Goal: Information Seeking & Learning: Compare options

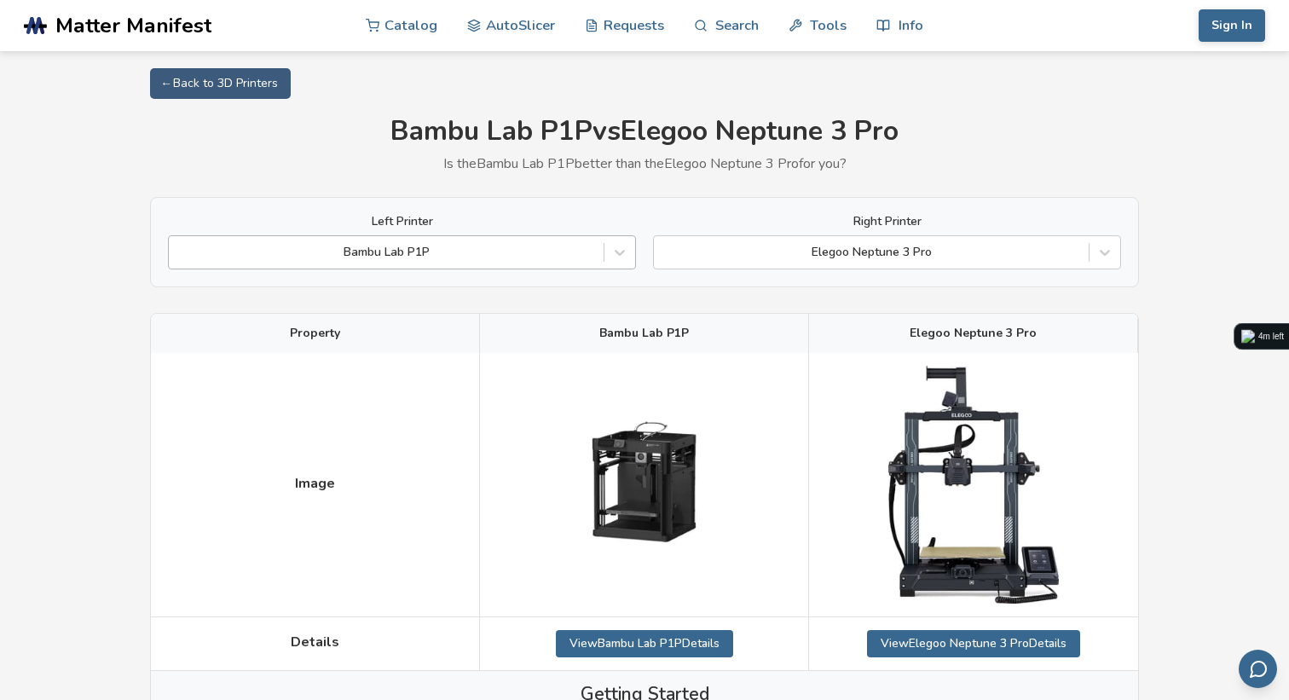
click at [487, 257] on div at bounding box center [386, 252] width 418 height 17
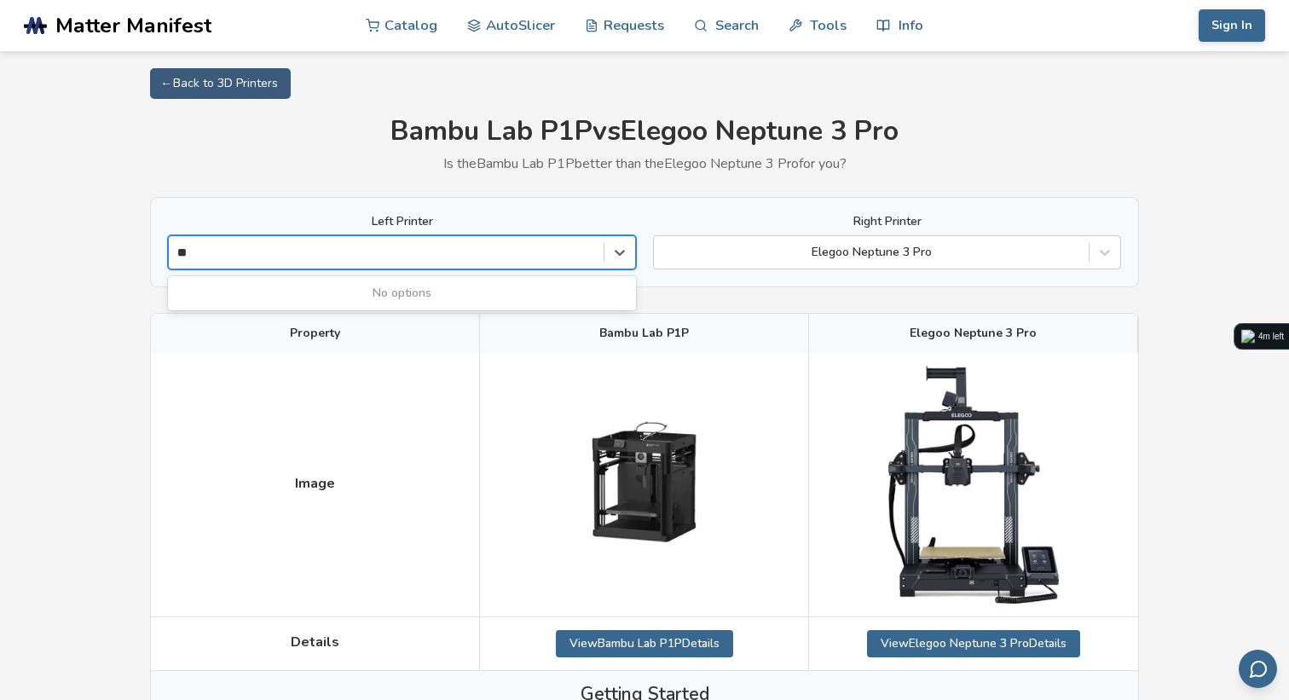
type input "***"
click at [363, 297] on div "Bambu Lab P1S" at bounding box center [402, 293] width 468 height 27
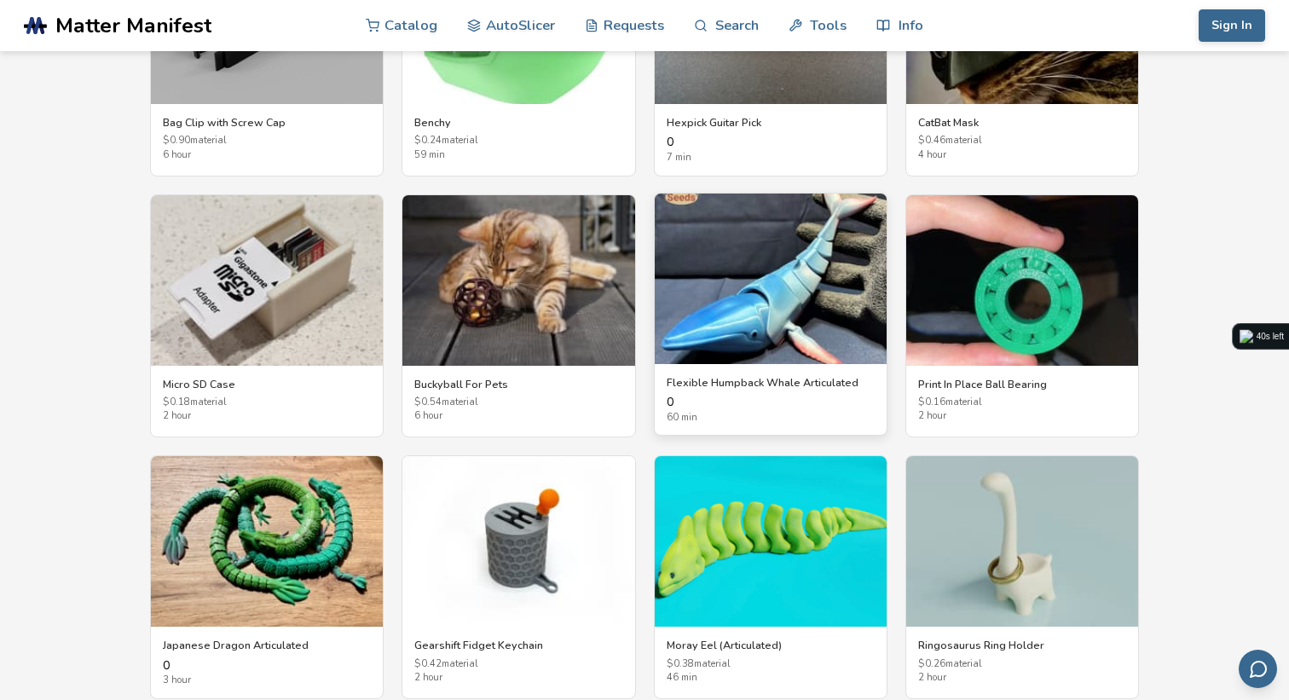
scroll to position [3052, 0]
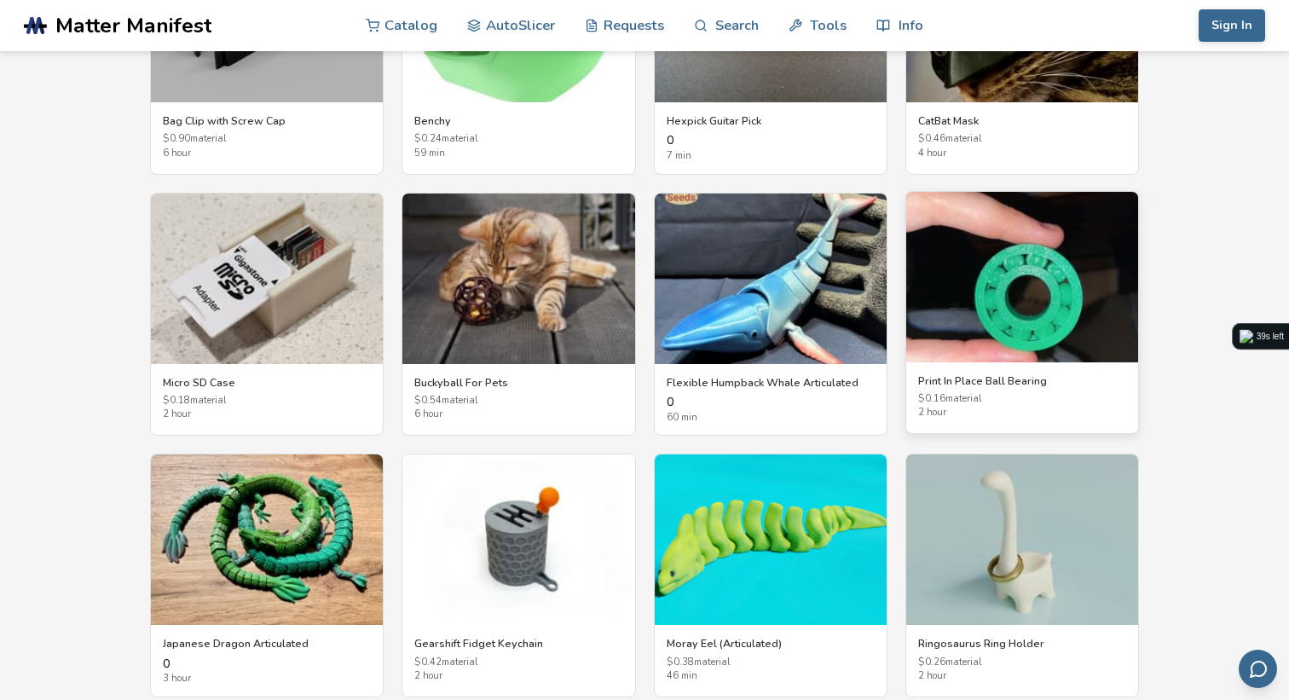
click at [1088, 266] on img at bounding box center [1022, 277] width 232 height 170
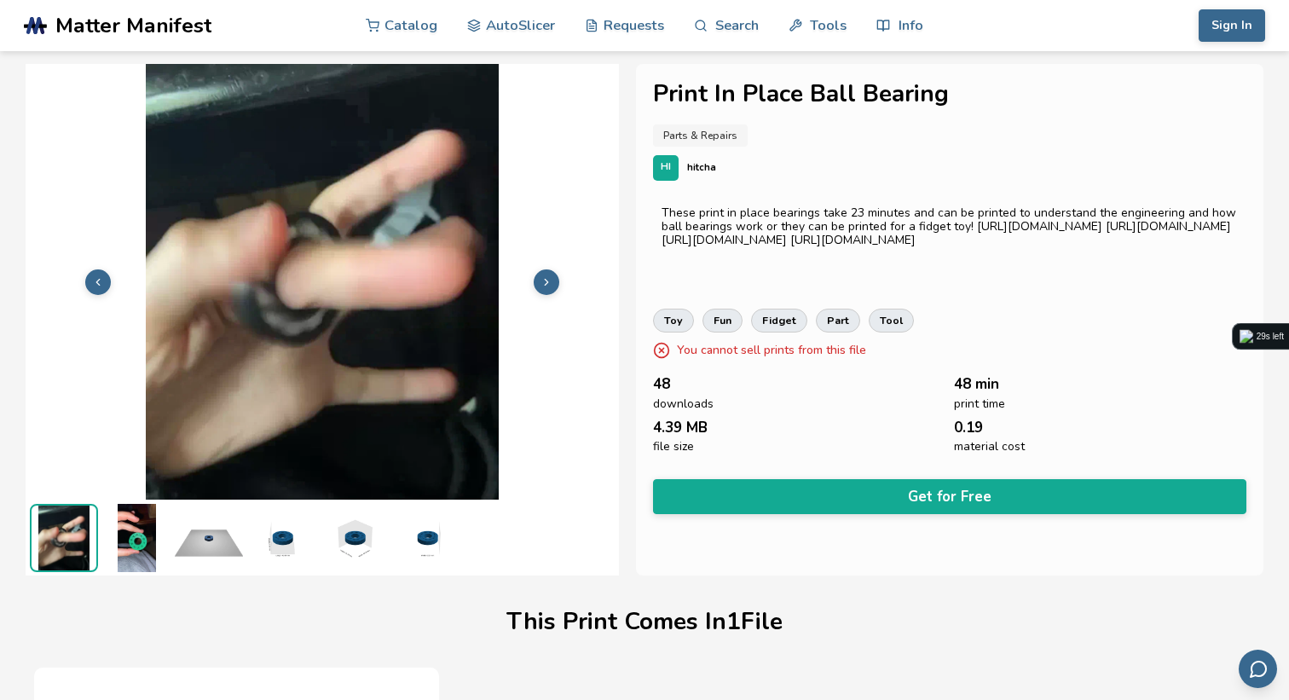
click at [147, 536] on img at bounding box center [136, 538] width 68 height 68
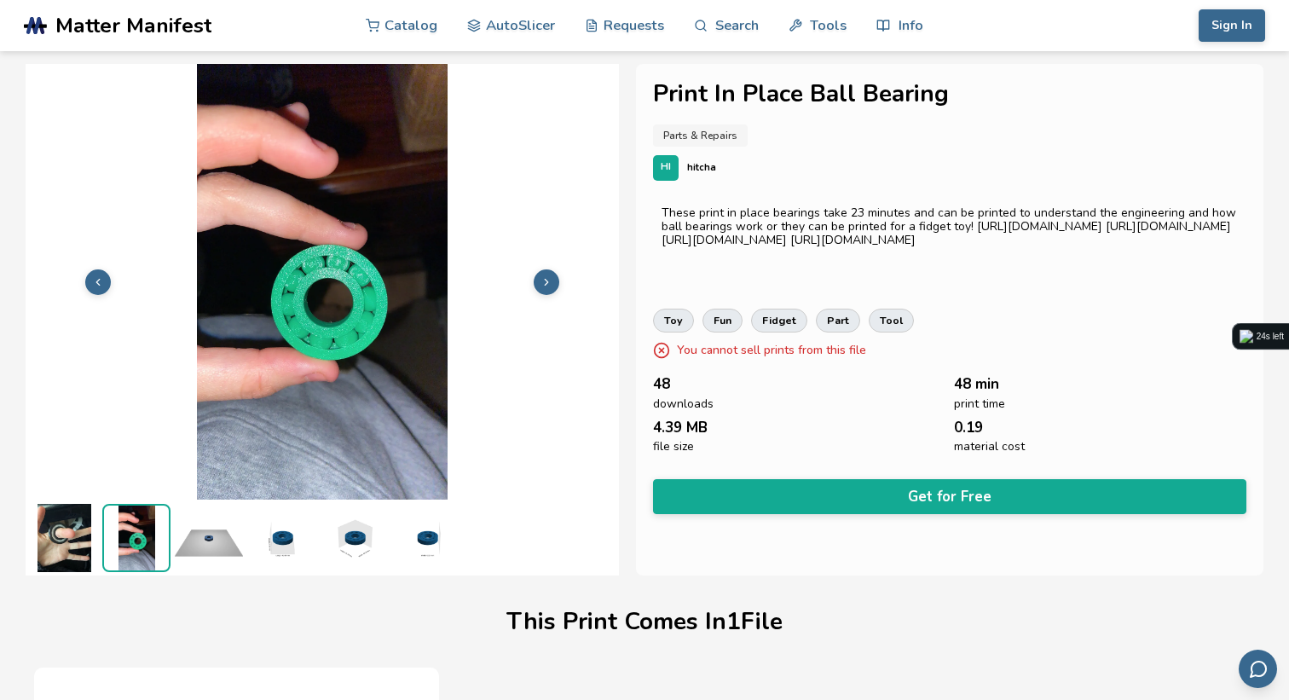
click at [220, 545] on img at bounding box center [209, 538] width 68 height 68
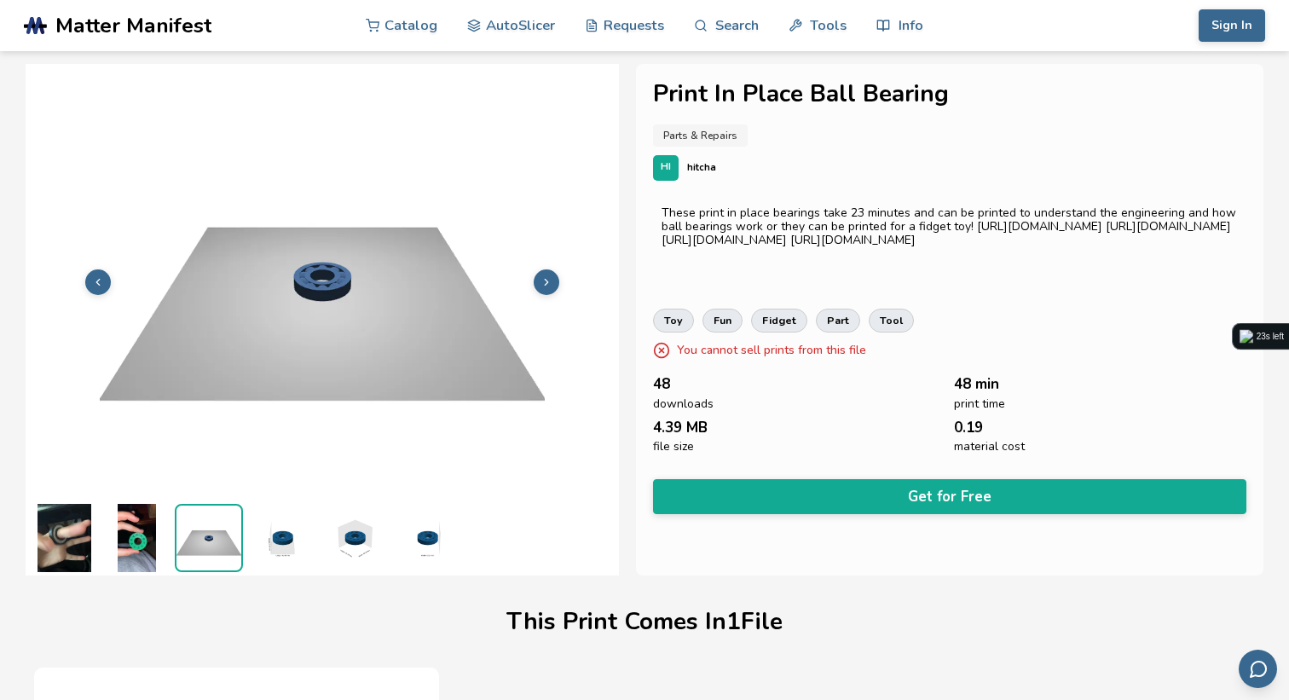
click at [292, 546] on img at bounding box center [281, 538] width 68 height 68
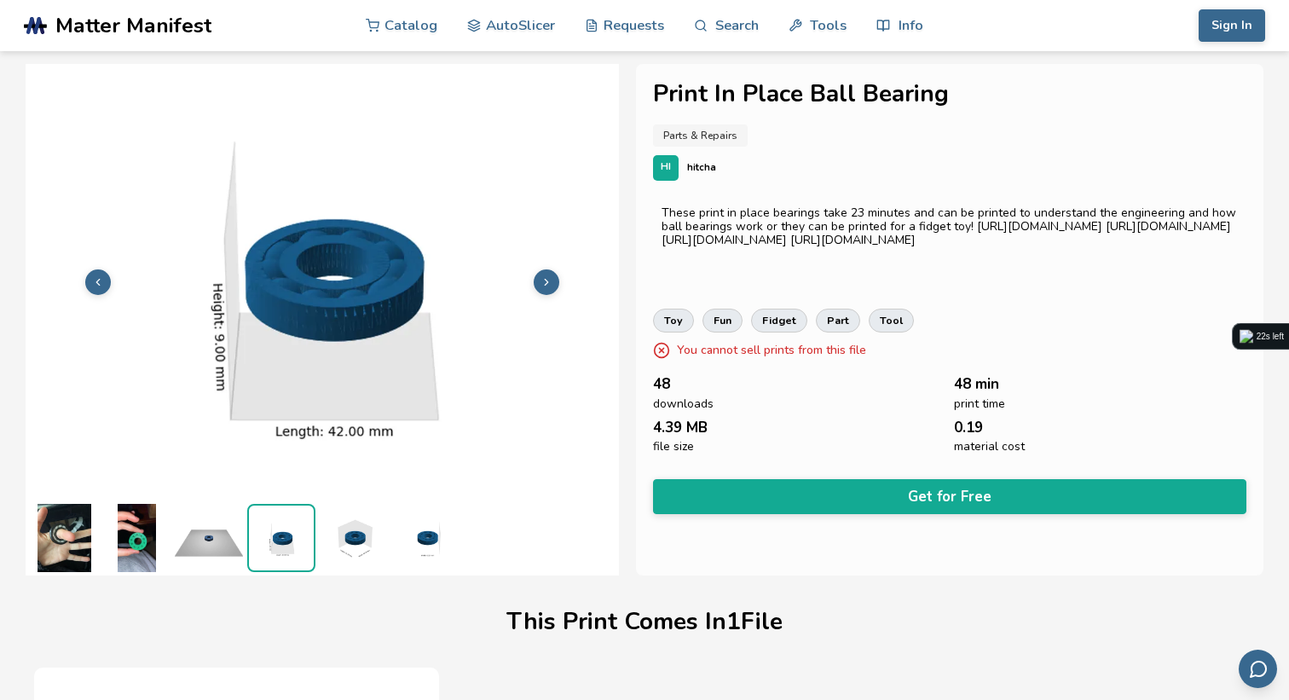
click at [335, 543] on img at bounding box center [354, 538] width 68 height 68
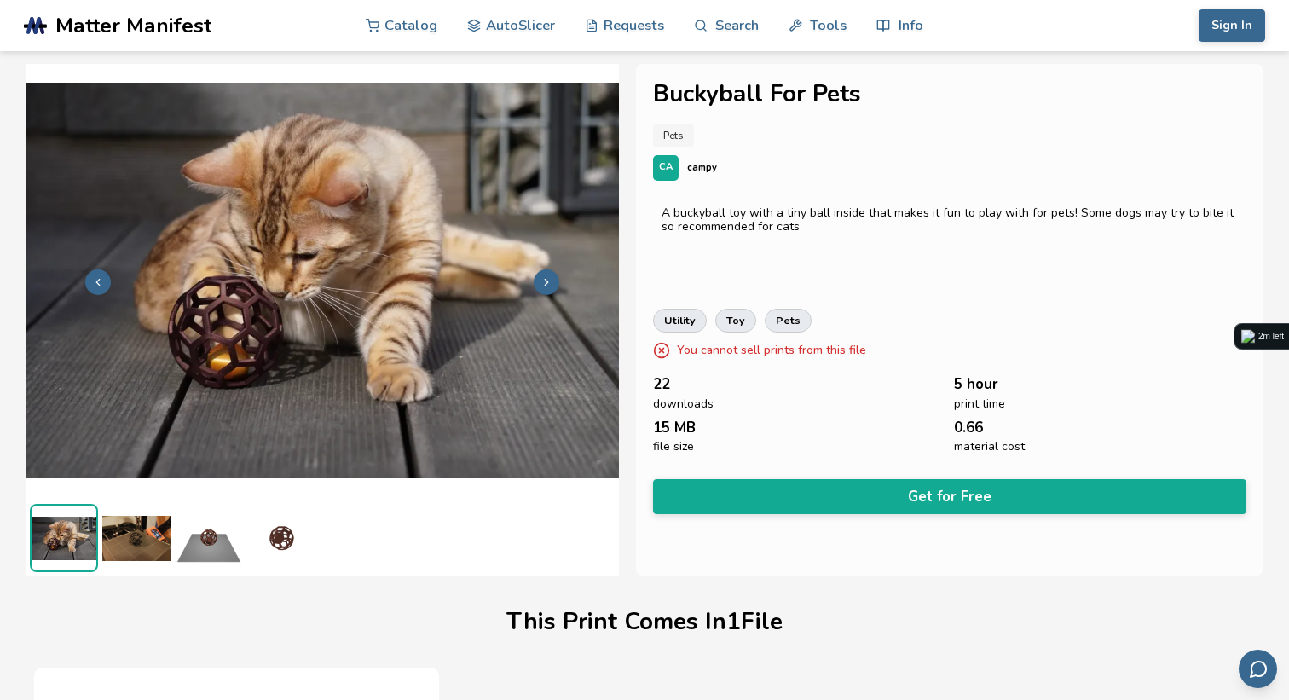
click at [132, 531] on img at bounding box center [136, 538] width 68 height 68
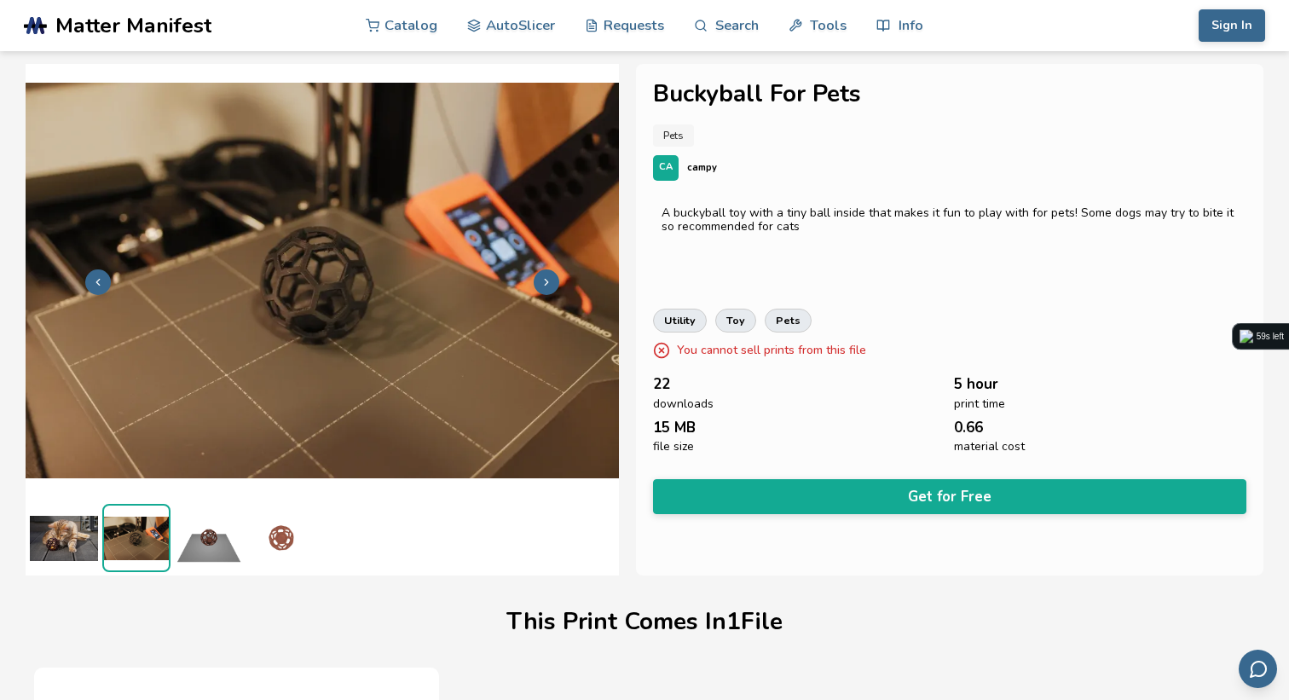
click at [209, 533] on img at bounding box center [209, 538] width 68 height 68
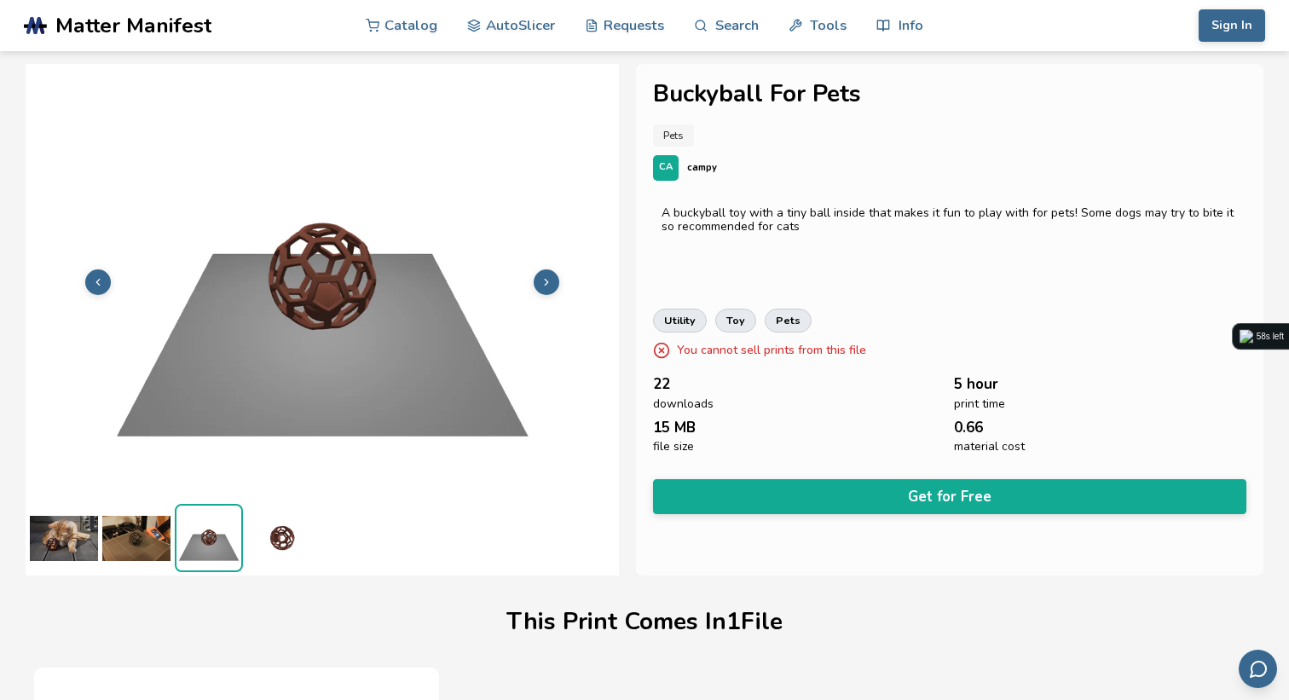
click at [267, 544] on img at bounding box center [281, 538] width 68 height 68
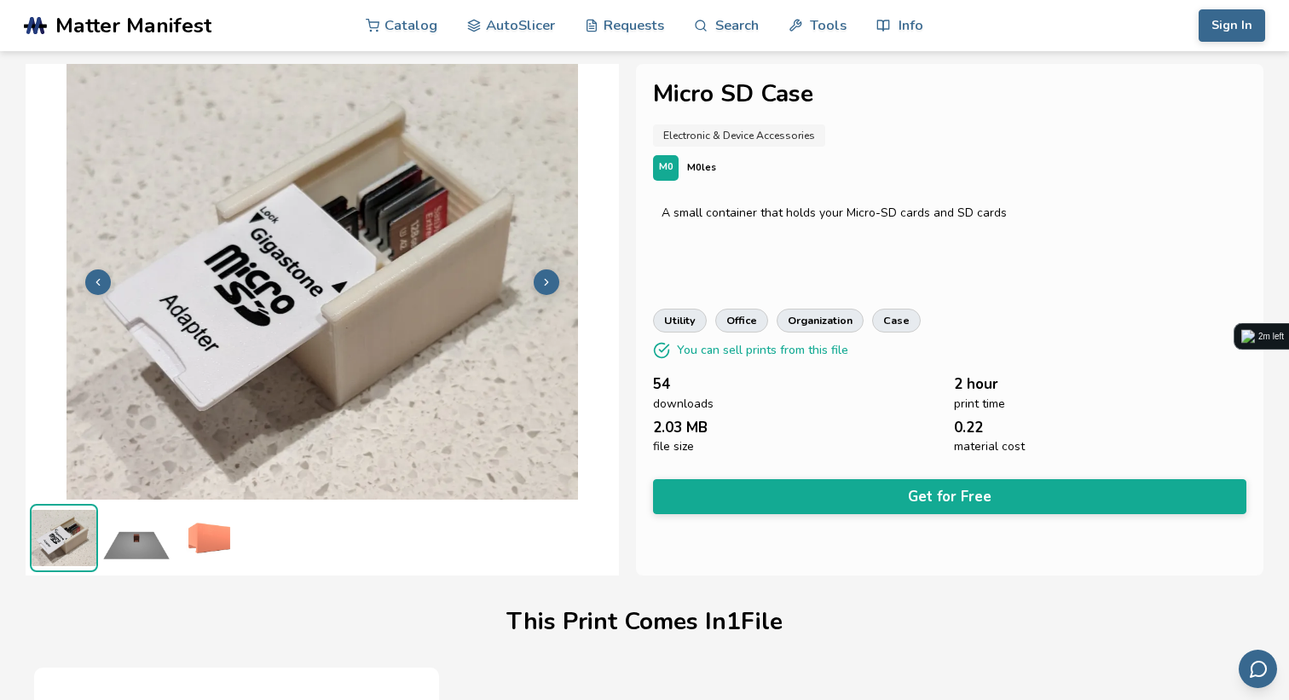
click at [547, 278] on icon at bounding box center [546, 282] width 12 height 12
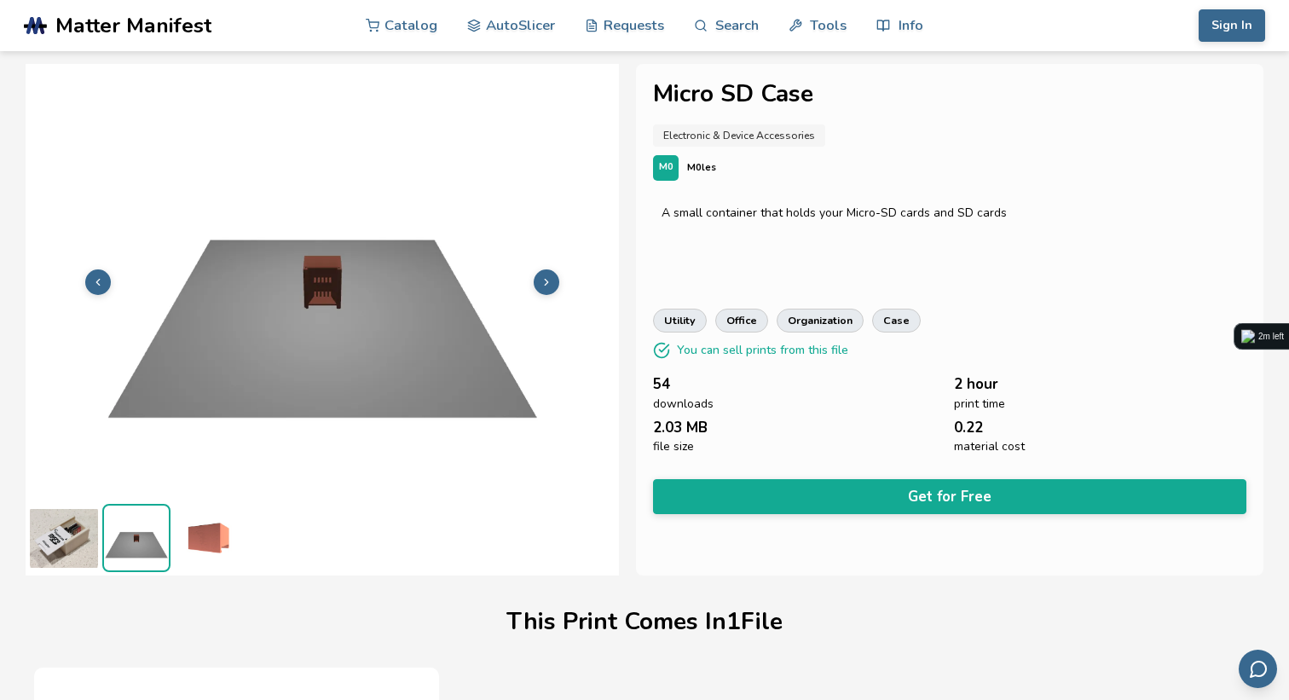
click at [547, 278] on icon at bounding box center [546, 282] width 12 height 12
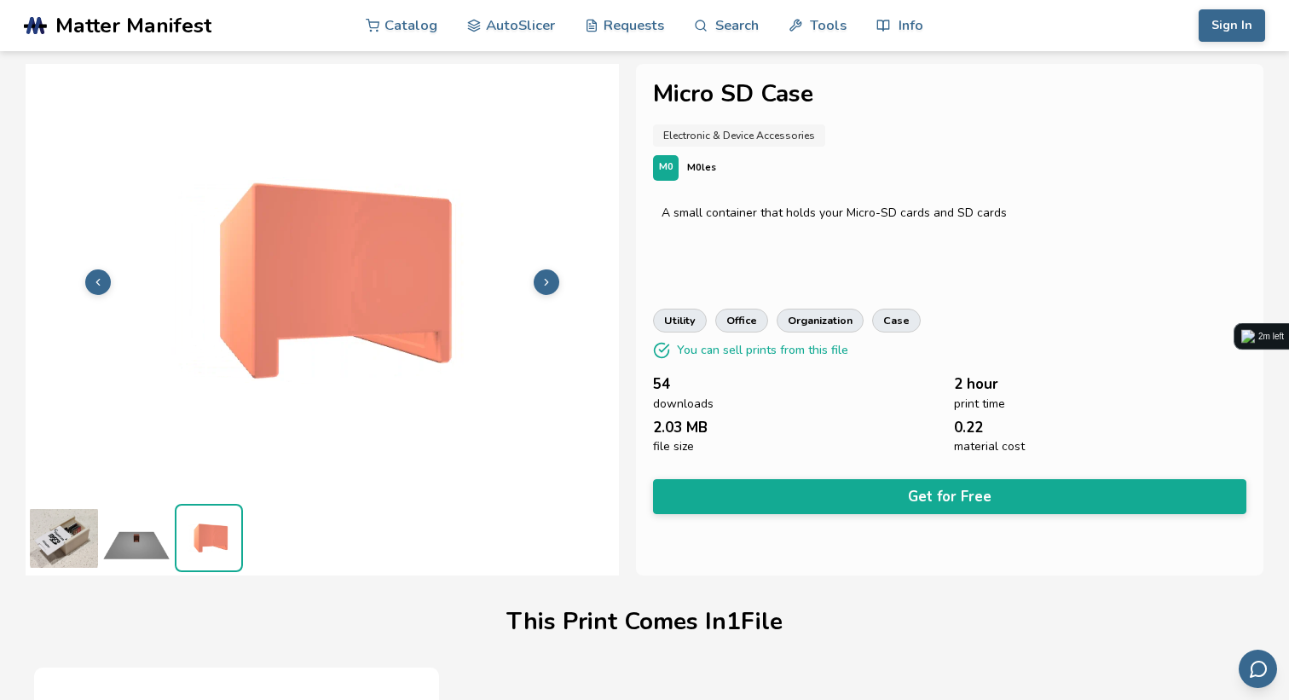
click at [547, 278] on icon at bounding box center [546, 282] width 12 height 12
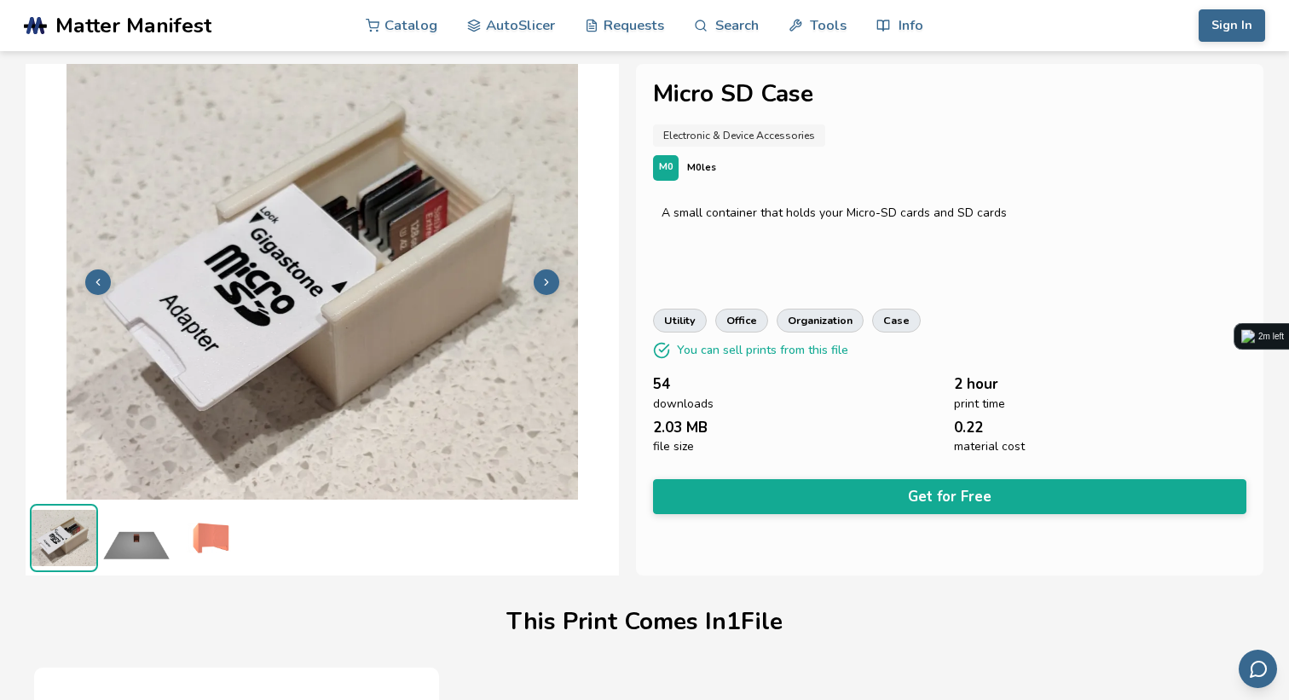
click at [221, 538] on img at bounding box center [209, 538] width 68 height 68
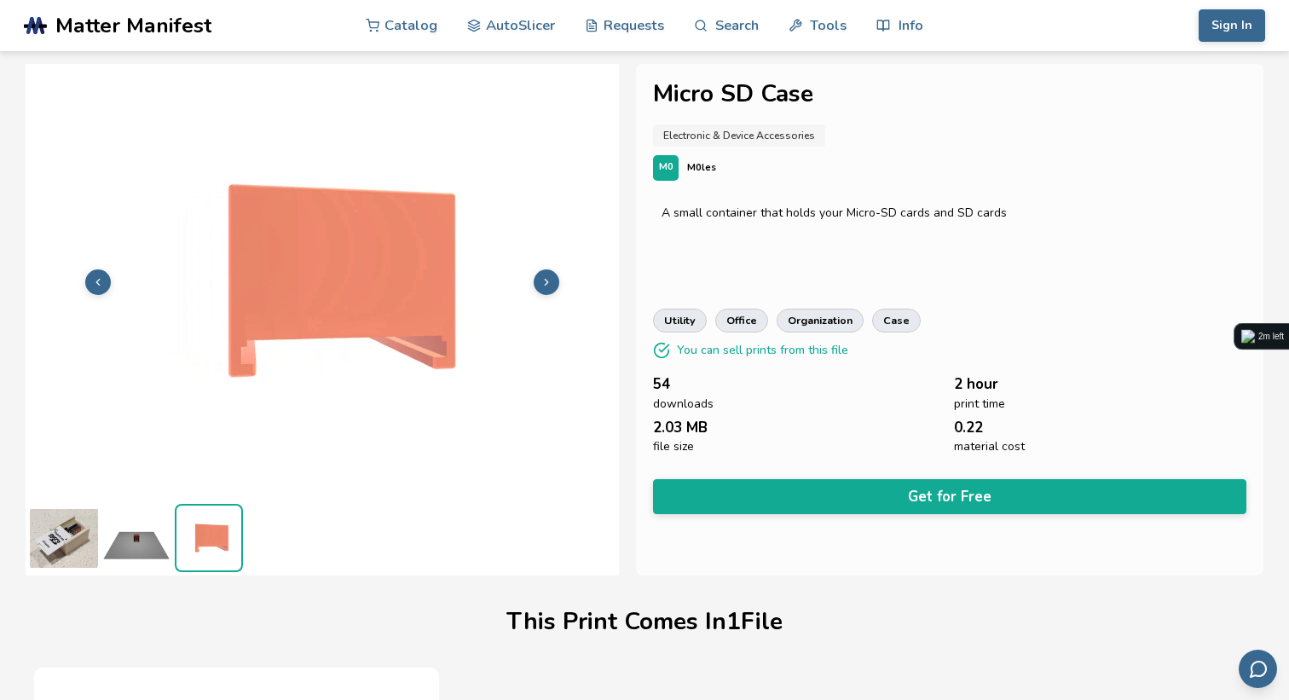
click at [100, 286] on icon at bounding box center [98, 282] width 12 height 12
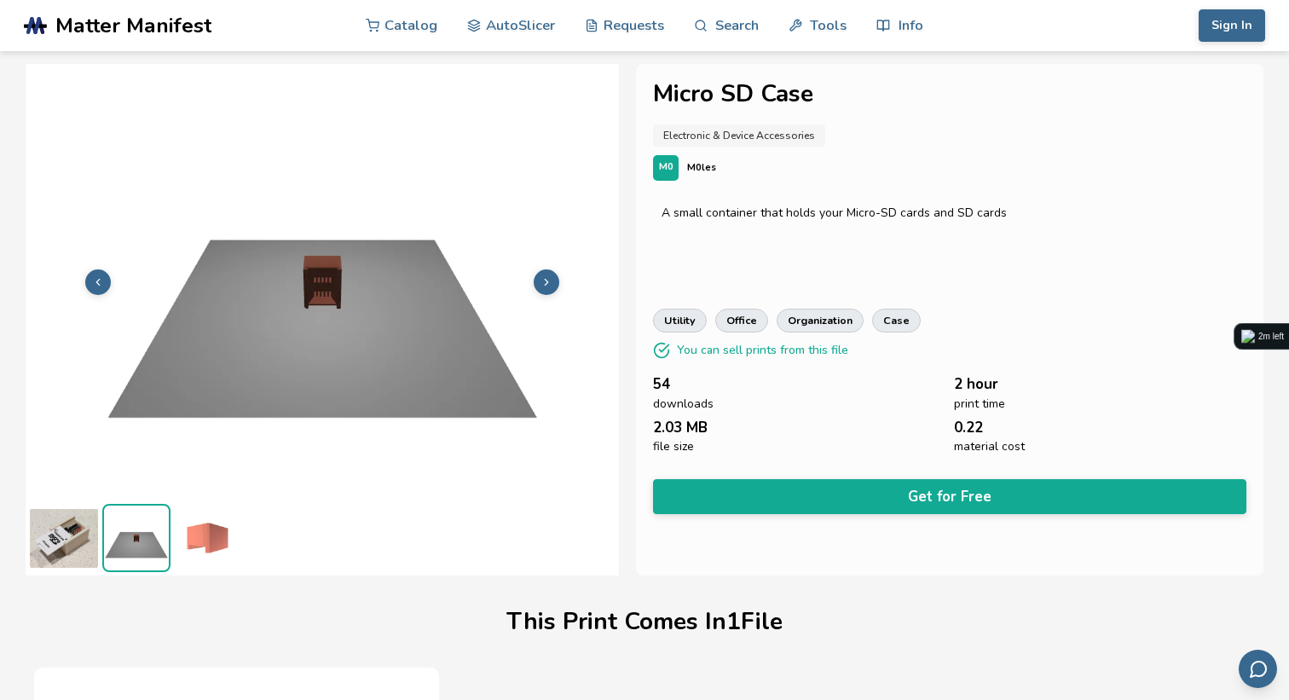
click at [100, 286] on icon at bounding box center [98, 282] width 12 height 12
